Goal: Task Accomplishment & Management: Understand process/instructions

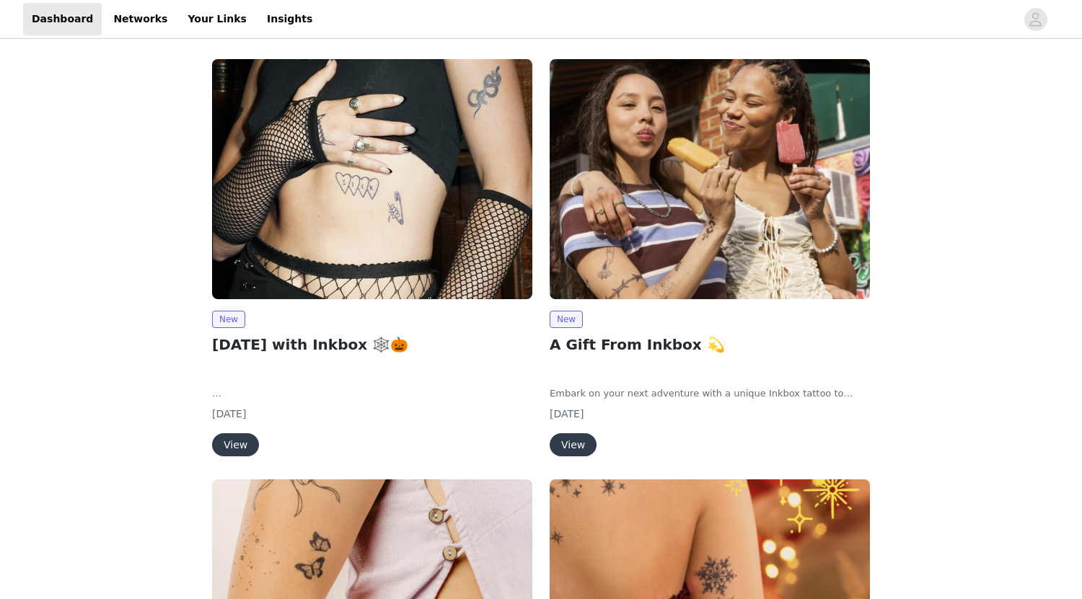
click at [248, 442] on button "View" at bounding box center [235, 444] width 47 height 23
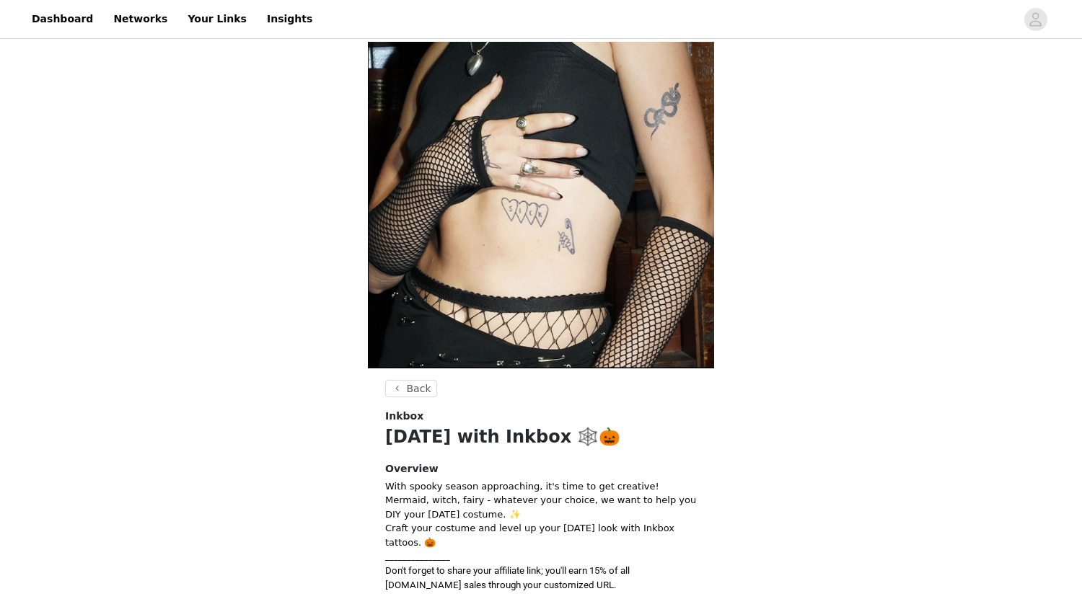
scroll to position [320, 0]
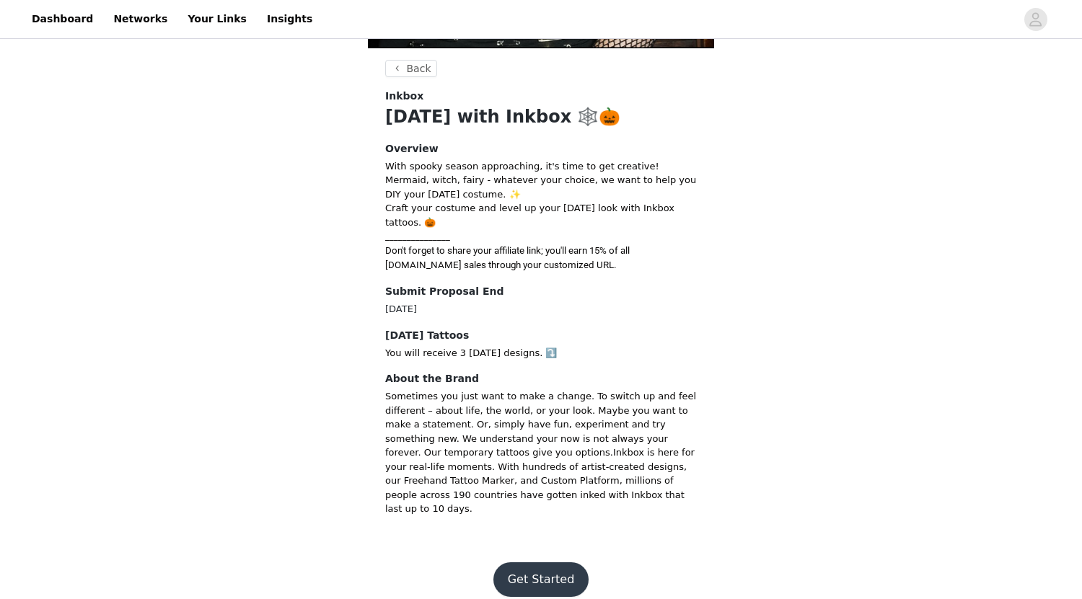
click at [563, 570] on button "Get Started" at bounding box center [541, 579] width 96 height 35
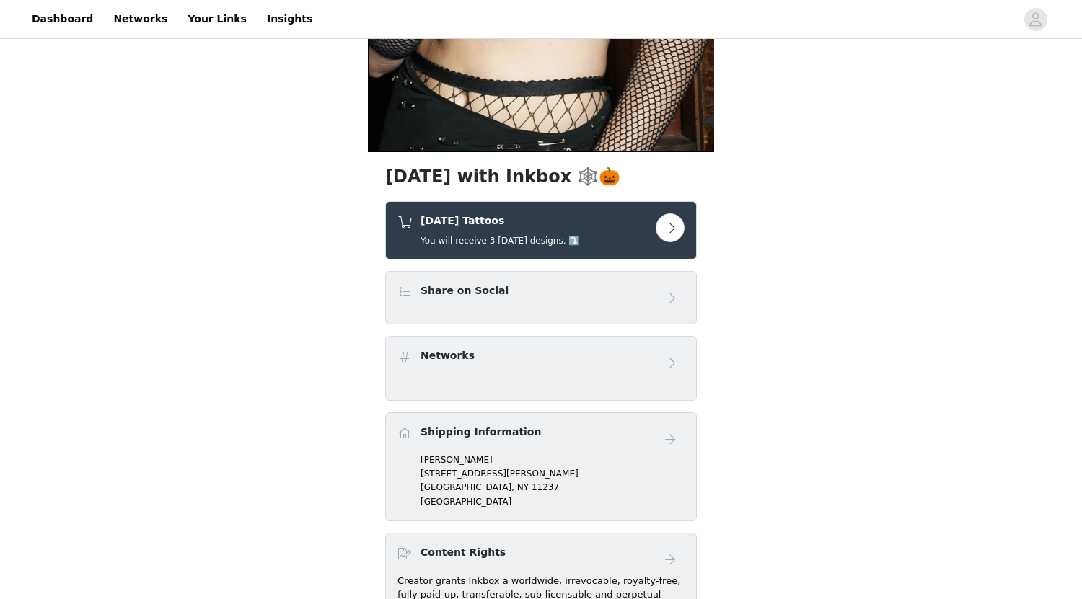
scroll to position [4, 0]
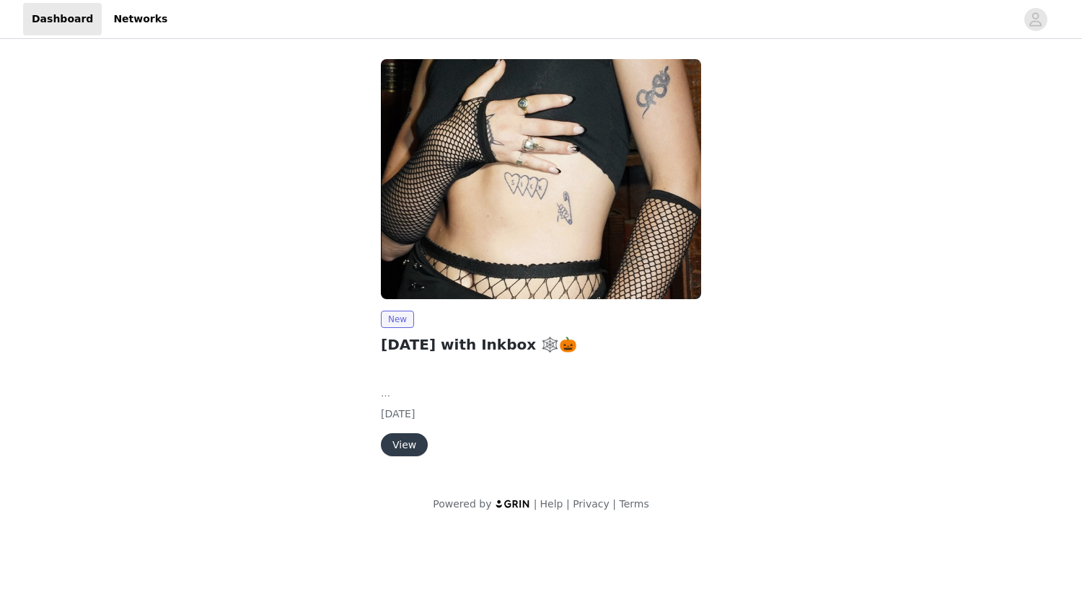
click at [406, 441] on button "View" at bounding box center [404, 444] width 47 height 23
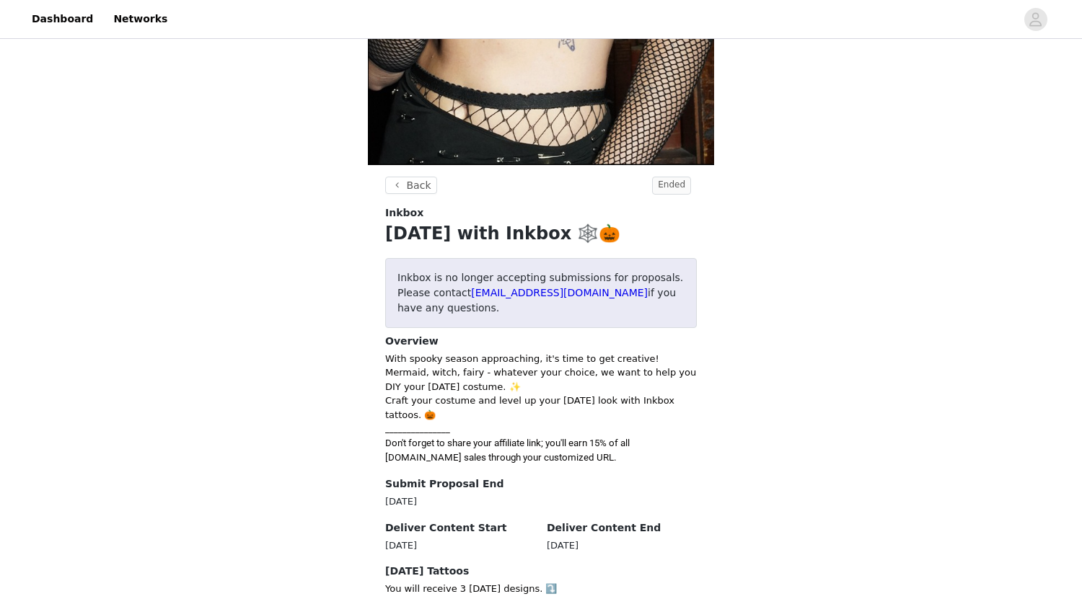
scroll to position [271, 0]
